Goal: Navigation & Orientation: Find specific page/section

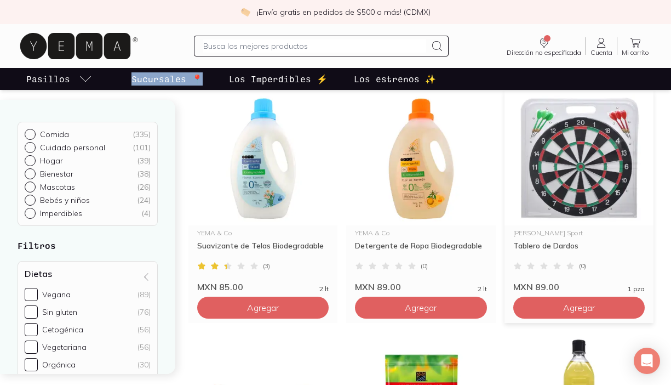
scroll to position [1102, 0]
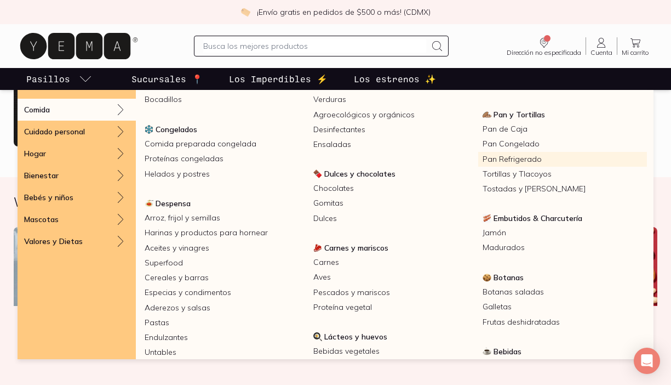
scroll to position [137, 0]
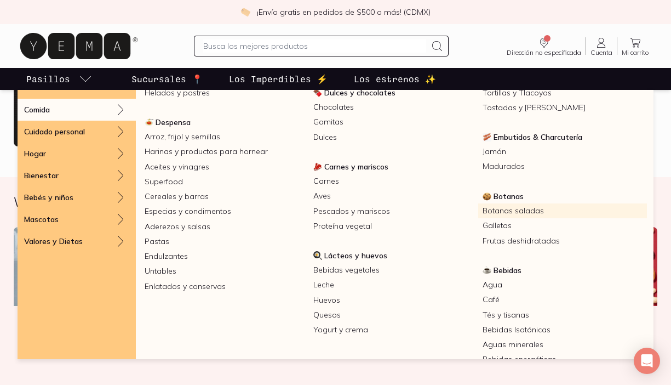
click at [509, 209] on link "Botanas saladas" at bounding box center [562, 210] width 169 height 15
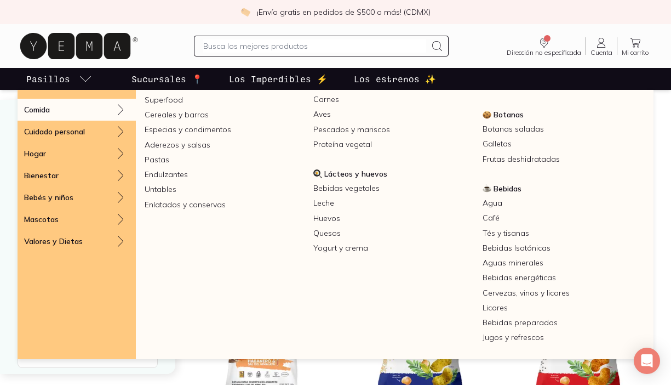
scroll to position [196, 0]
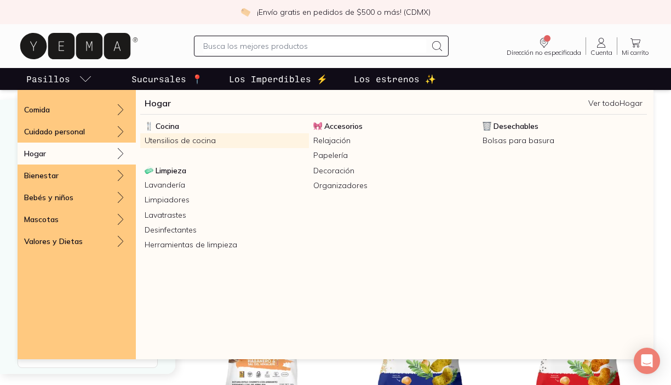
click at [170, 139] on link "Utensilios de cocina" at bounding box center [224, 140] width 169 height 15
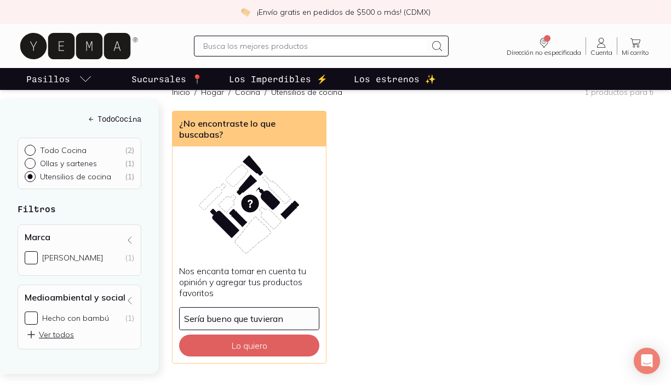
scroll to position [136, 0]
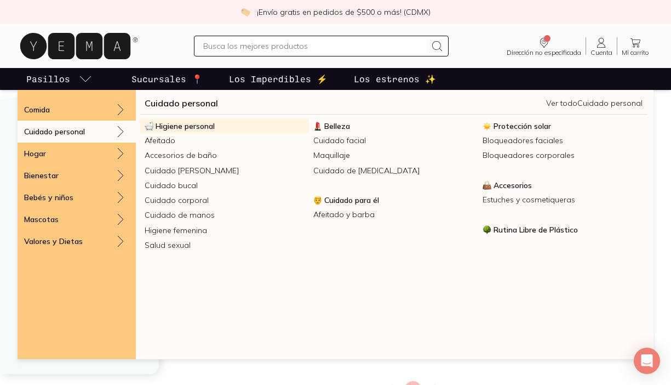
click at [179, 125] on span "Higiene personal" at bounding box center [185, 126] width 59 height 10
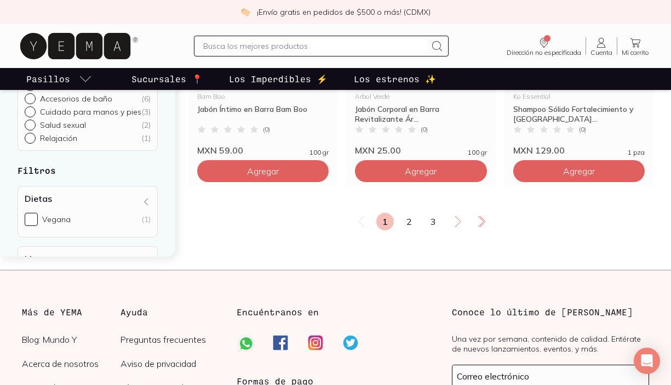
scroll to position [1974, 0]
